Goal: Task Accomplishment & Management: Manage account settings

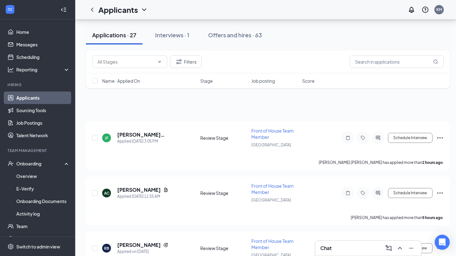
scroll to position [422, 0]
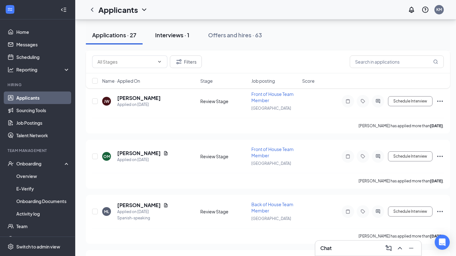
click at [177, 38] on div "Interviews · 1" at bounding box center [172, 35] width 34 height 8
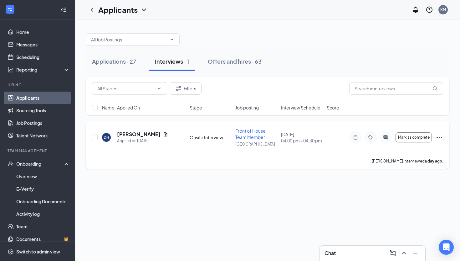
click at [442, 139] on icon "Ellipses" at bounding box center [440, 137] width 8 height 8
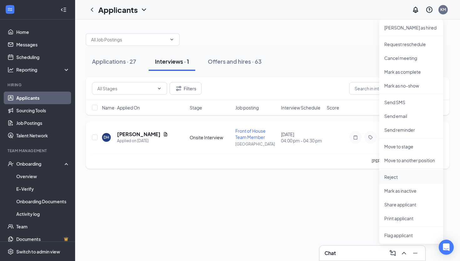
click at [399, 176] on p "Reject" at bounding box center [412, 176] width 54 height 6
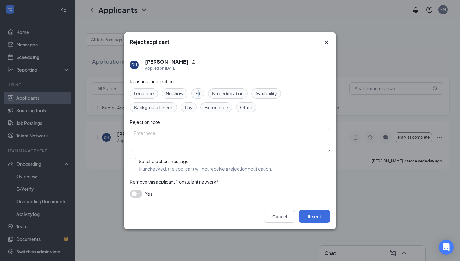
click at [199, 93] on span "Fit" at bounding box center [197, 93] width 5 height 7
click at [197, 91] on span "Fit" at bounding box center [197, 93] width 5 height 7
click at [137, 161] on input "Send rejection message If unchecked, the applicant will not receive a rejection…" at bounding box center [201, 165] width 142 height 14
checkbox input "true"
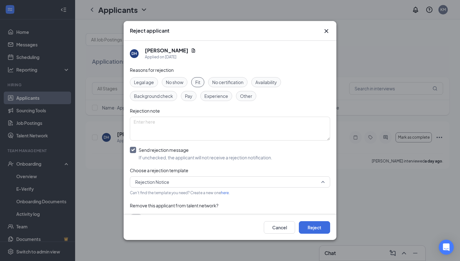
click at [150, 183] on span "Rejection Notice" at bounding box center [152, 181] width 34 height 9
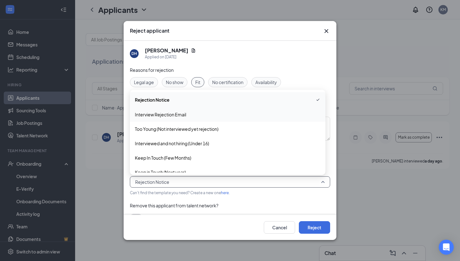
click at [147, 116] on span "Interview Rejection Email" at bounding box center [160, 114] width 51 height 7
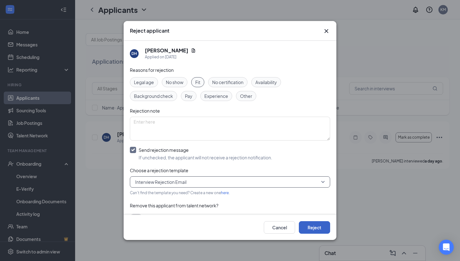
click at [317, 229] on button "Reject" at bounding box center [314, 227] width 31 height 13
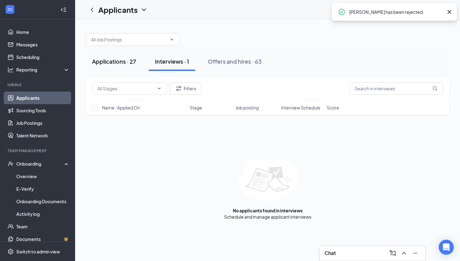
click at [127, 66] on button "Applications · 27" at bounding box center [114, 61] width 57 height 19
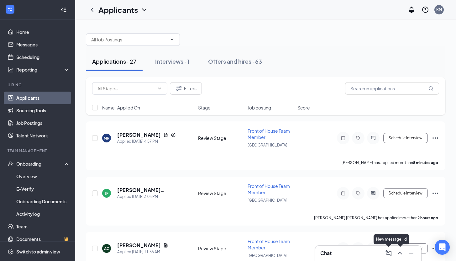
click at [353, 256] on div "Chat" at bounding box center [368, 253] width 106 height 16
click at [348, 256] on div "Chat" at bounding box center [368, 252] width 106 height 15
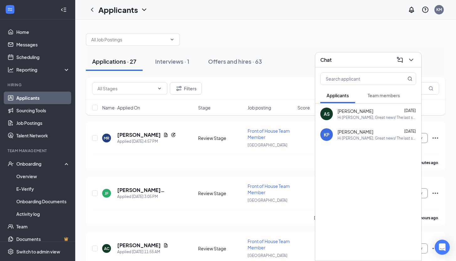
click at [410, 62] on icon "ChevronDown" at bounding box center [411, 60] width 8 height 8
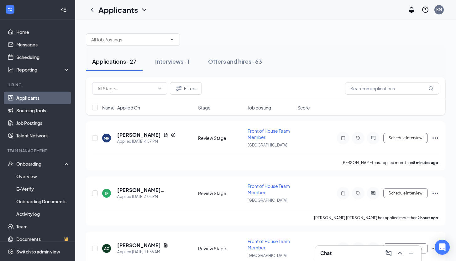
click at [110, 2] on div "Applicants KM" at bounding box center [265, 9] width 381 height 19
click at [111, 8] on h1 "Applicants" at bounding box center [117, 9] width 39 height 11
click at [113, 40] on link "Archived applicants" at bounding box center [136, 41] width 68 height 6
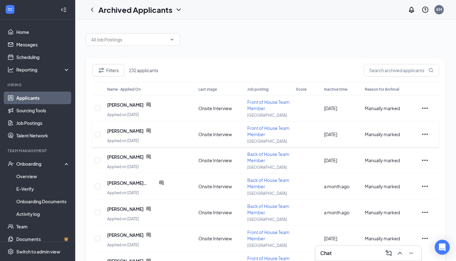
click at [146, 130] on icon "ChatActive" at bounding box center [148, 130] width 5 height 5
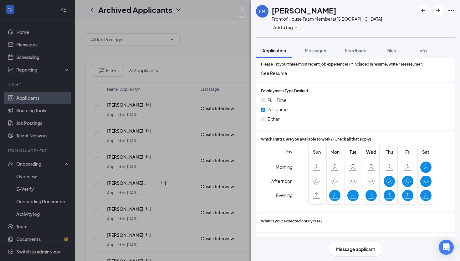
scroll to position [305, 0]
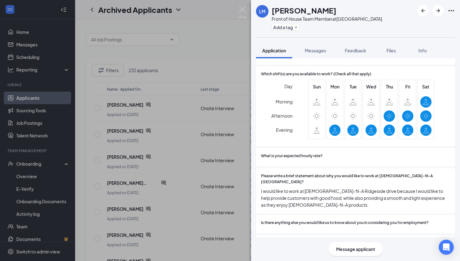
click at [359, 253] on div "Message applicant" at bounding box center [356, 249] width 54 height 14
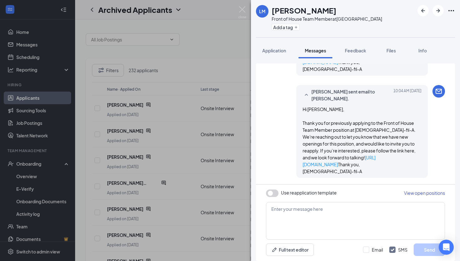
scroll to position [312, 0]
click at [327, 216] on textarea at bounding box center [355, 221] width 179 height 38
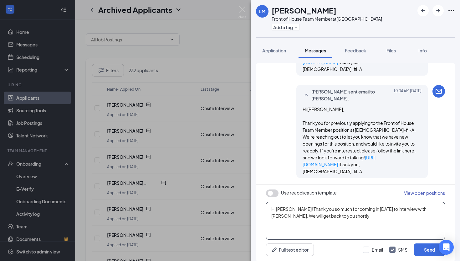
drag, startPoint x: 363, startPoint y: 216, endPoint x: 428, endPoint y: 210, distance: 65.4
click at [428, 210] on textarea "Hi [PERSON_NAME]! Thank you so much for coming in [DATE] to interview with [PER…" at bounding box center [355, 221] width 179 height 38
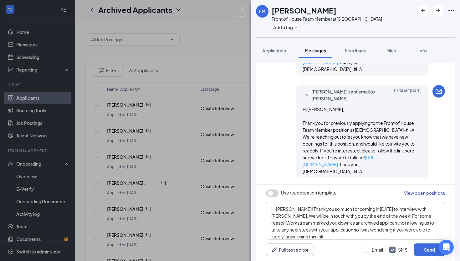
drag, startPoint x: 414, startPoint y: 152, endPoint x: 337, endPoint y: 151, distance: 77.7
click at [337, 151] on div "Hi [PERSON_NAME], Thank you for previously applying to the Front of House Team …" at bounding box center [362, 140] width 119 height 69
copy link "[URL][DOMAIN_NAME]"
click at [435, 232] on textarea "Hi [PERSON_NAME]! Thank you so much for coming in [DATE] to interview with [PER…" at bounding box center [355, 221] width 179 height 38
paste textarea "[URL][DOMAIN_NAME]"
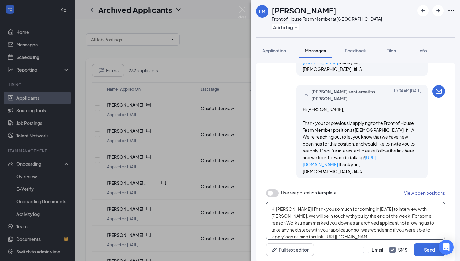
click at [349, 237] on textarea "Hi [PERSON_NAME]! Thank you so much for coming in [DATE] to interview with [PER…" at bounding box center [355, 221] width 179 height 38
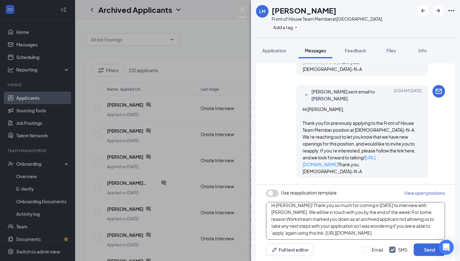
drag, startPoint x: 349, startPoint y: 229, endPoint x: 281, endPoint y: 229, distance: 68.0
click at [281, 229] on textarea "Hi [PERSON_NAME]! Thank you so much for coming in [DATE] to interview with [PER…" at bounding box center [355, 221] width 179 height 38
click at [354, 231] on textarea "Hi [PERSON_NAME]! Thank you so much for coming in [DATE] to interview with [PER…" at bounding box center [355, 221] width 179 height 38
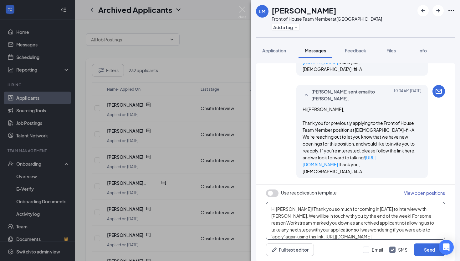
drag, startPoint x: 359, startPoint y: 231, endPoint x: 235, endPoint y: 193, distance: 129.8
click at [236, 192] on div "[PERSON_NAME] Front of House Team Member at [GEOGRAPHIC_DATA] Add a tag Applica…" at bounding box center [230, 130] width 460 height 261
click at [269, 194] on button "button" at bounding box center [272, 193] width 13 height 8
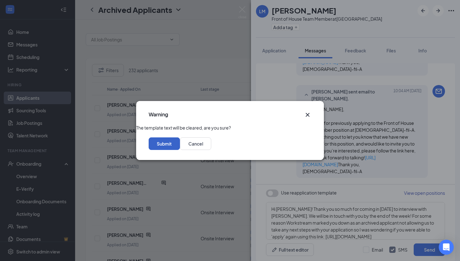
click at [180, 150] on button "Submit" at bounding box center [164, 143] width 31 height 13
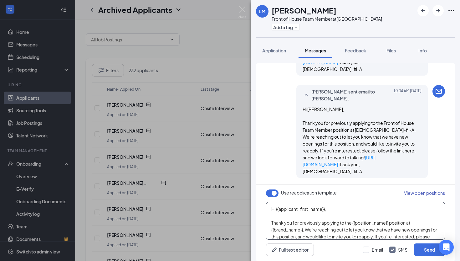
drag, startPoint x: 390, startPoint y: 221, endPoint x: 266, endPoint y: 200, distance: 125.5
click at [266, 200] on div "Use reapplication template View open positions Hi {{applicant_first_name}}, Tha…" at bounding box center [355, 222] width 199 height 76
paste textarea "[PERSON_NAME]! Thank you so much for coming in [DATE] to interview with [PERSON…"
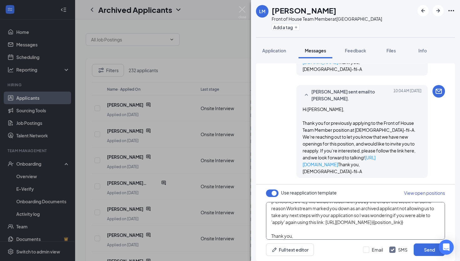
scroll to position [18, 0]
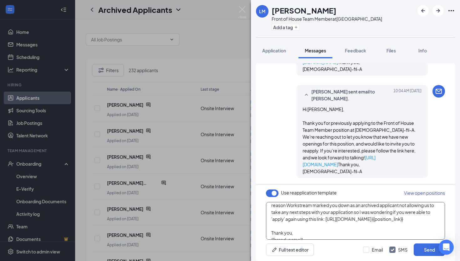
drag, startPoint x: 344, startPoint y: 236, endPoint x: 281, endPoint y: 217, distance: 65.9
click at [281, 217] on textarea "Hi [PERSON_NAME]! Thank you so much for coming in [DATE] to interview with [PER…" at bounding box center [355, 221] width 179 height 38
click at [326, 224] on textarea "Hi [PERSON_NAME]! Thank you so much for coming in [DATE] to interview with [PER…" at bounding box center [355, 221] width 179 height 38
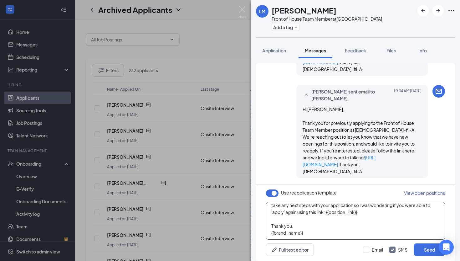
scroll to position [31, 0]
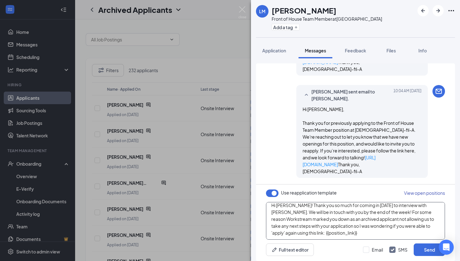
drag, startPoint x: 310, startPoint y: 228, endPoint x: 272, endPoint y: 221, distance: 39.2
click at [291, 231] on textarea "Hi [PERSON_NAME]! Thank you so much for coming in [DATE] to interview with [PER…" at bounding box center [355, 221] width 179 height 38
type textarea "Hi [PERSON_NAME]! Thank you so much for coming in [DATE] to interview with [PER…"
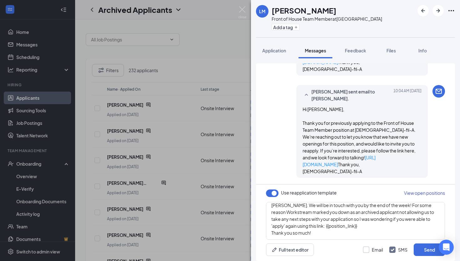
click at [371, 247] on input "Email" at bounding box center [373, 249] width 20 height 6
checkbox input "true"
click at [428, 252] on button "Send" at bounding box center [429, 249] width 31 height 13
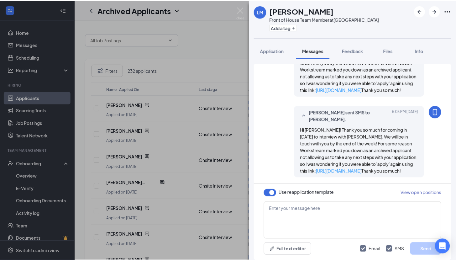
scroll to position [489, 0]
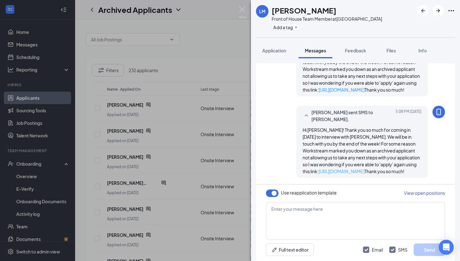
click at [354, 168] on link "[URL][DOMAIN_NAME]" at bounding box center [342, 171] width 46 height 6
click at [236, 94] on div "[PERSON_NAME] Front of House Team Member at [GEOGRAPHIC_DATA] Add a tag Applica…" at bounding box center [230, 130] width 460 height 261
